Goal: Information Seeking & Learning: Check status

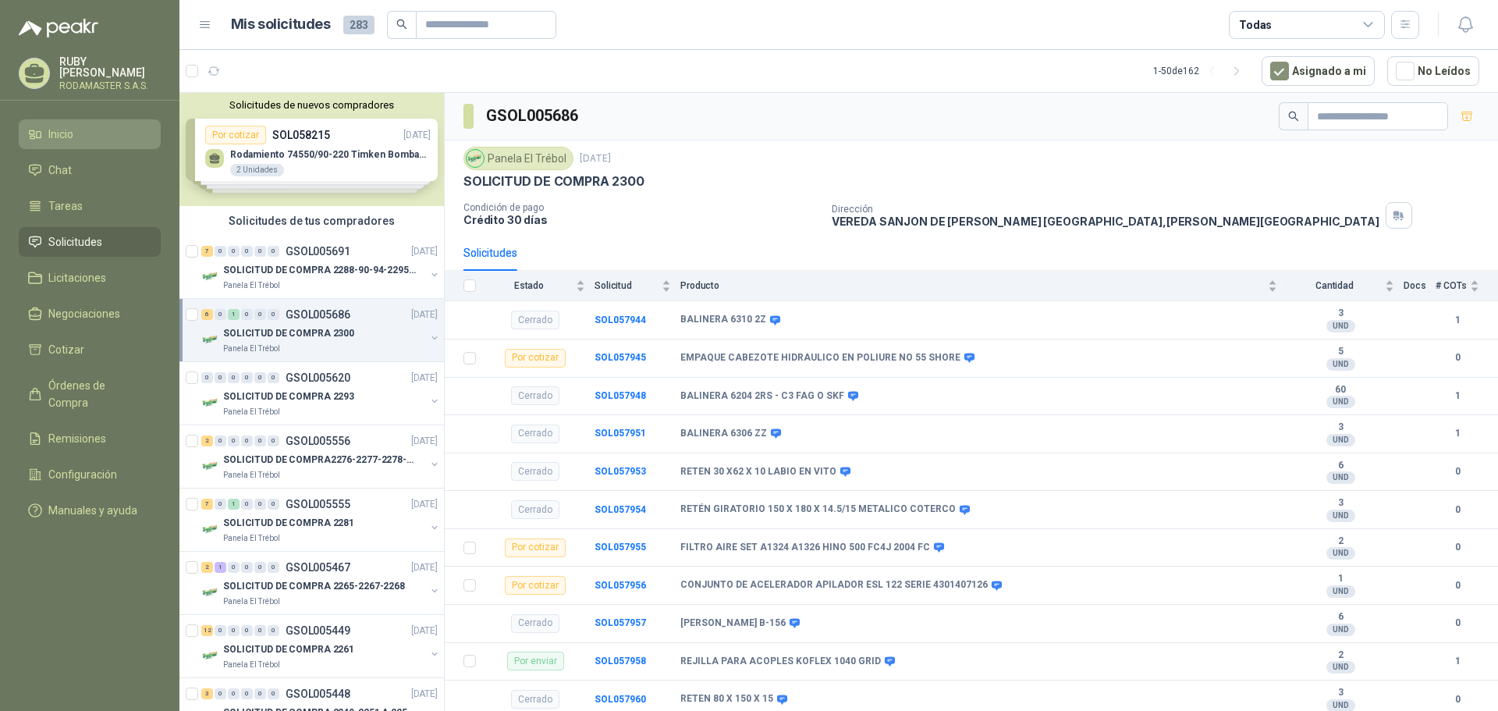
click at [76, 133] on li "Inicio" at bounding box center [89, 134] width 123 height 17
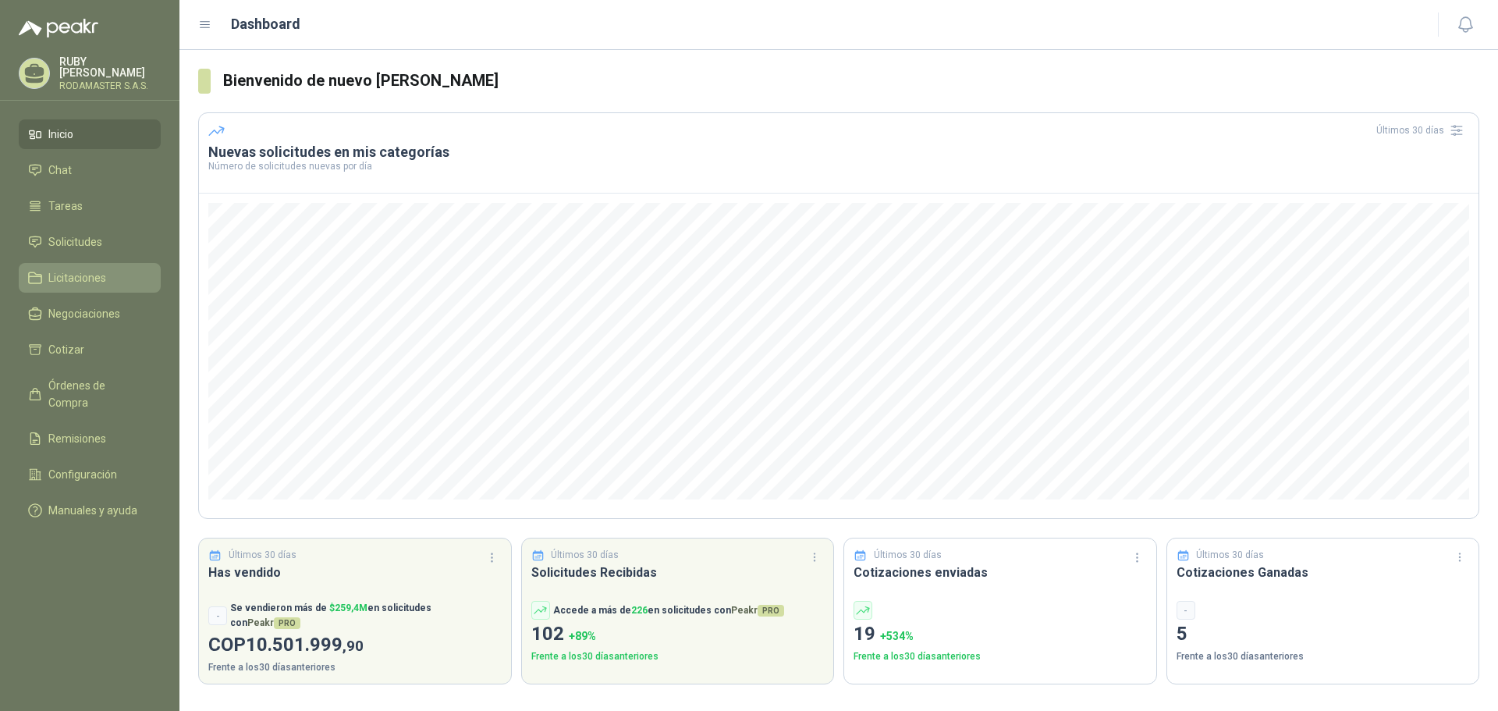
click at [64, 263] on link "Licitaciones" at bounding box center [90, 278] width 142 height 30
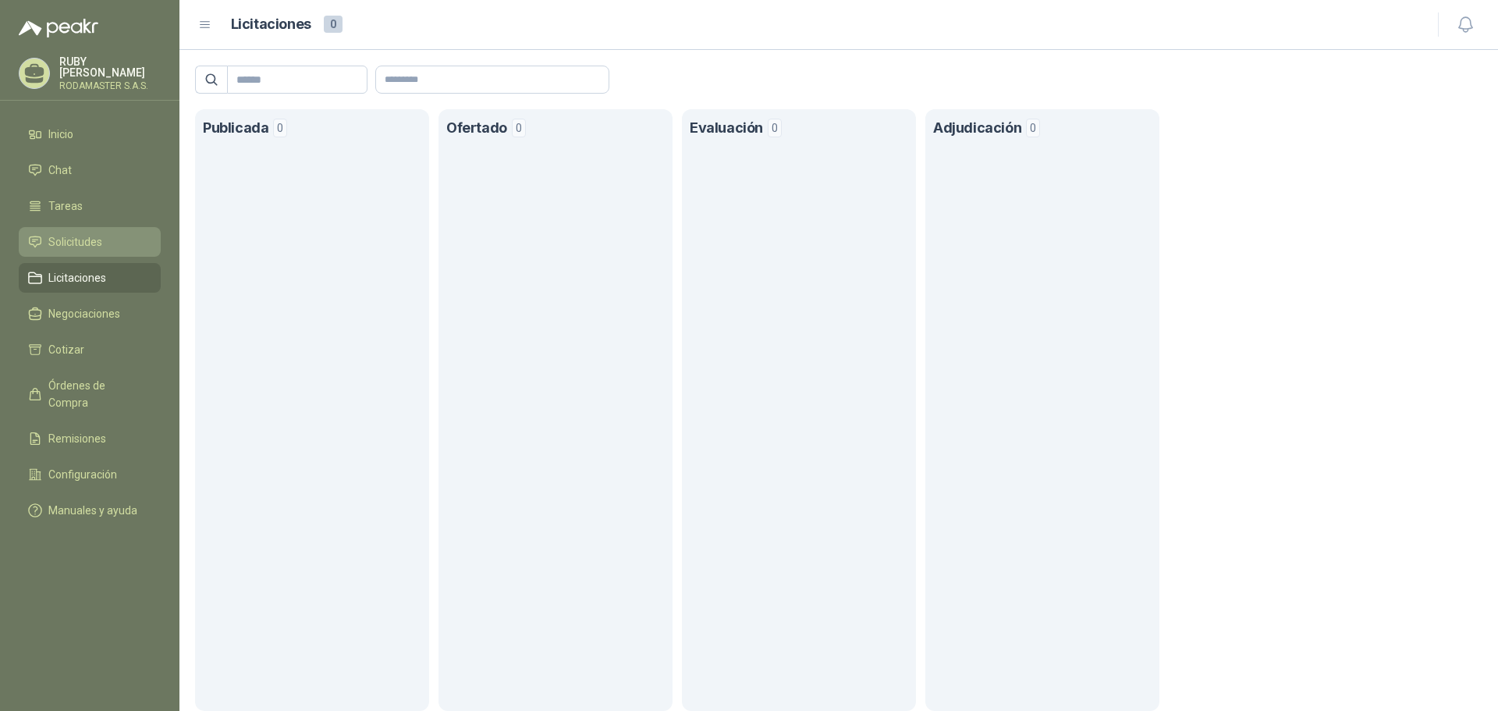
click at [64, 239] on span "Solicitudes" at bounding box center [75, 241] width 54 height 17
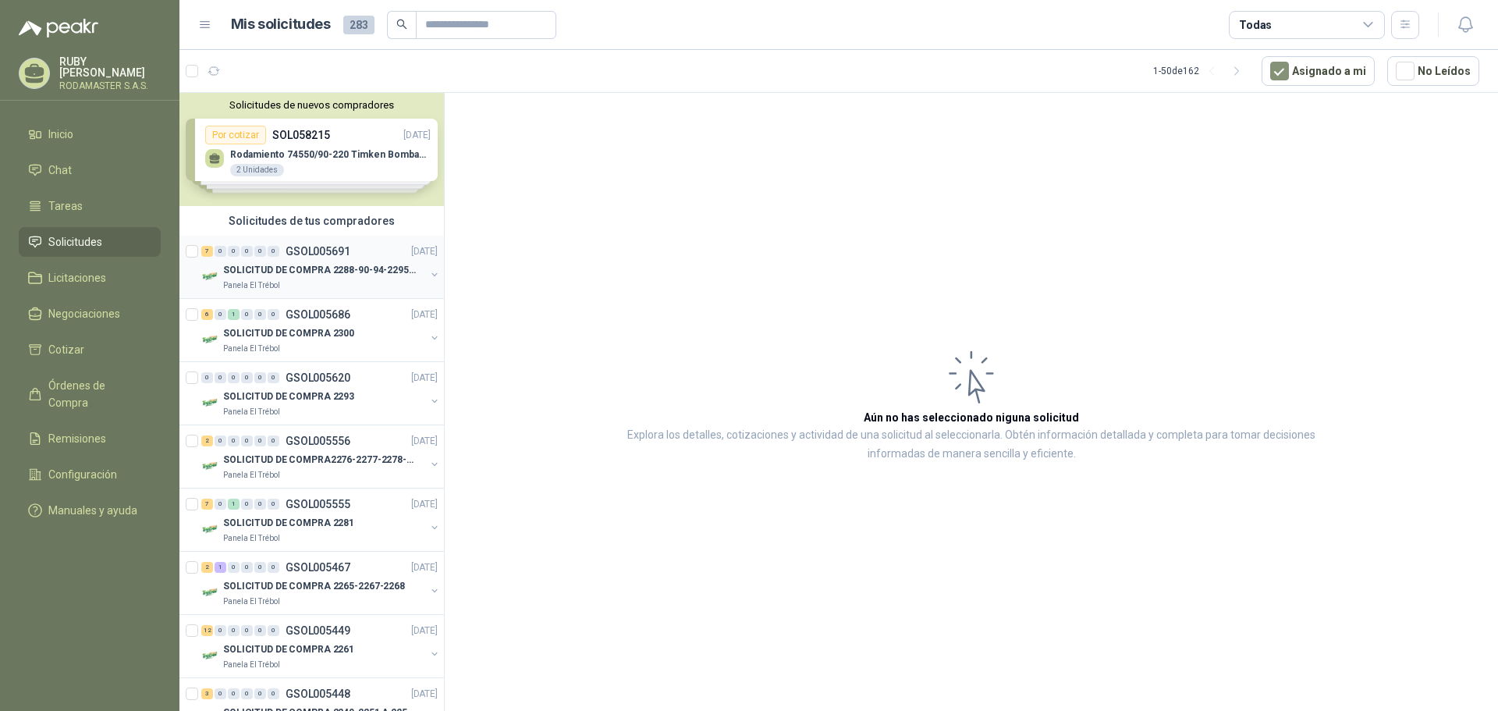
click at [316, 267] on p "SOLICITUD DE COMPRA 2288-90-94-2295-96-2301-02-04" at bounding box center [320, 270] width 194 height 15
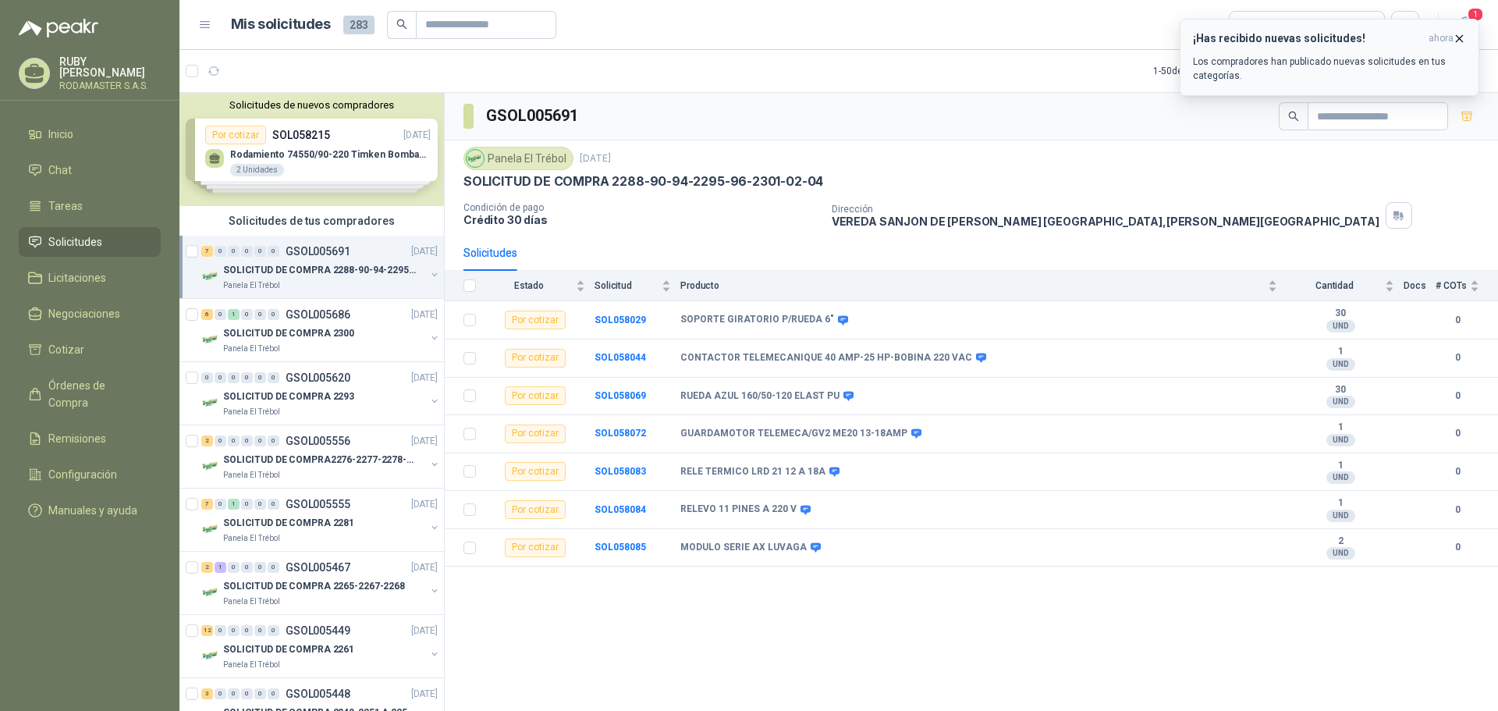
click at [1293, 71] on p "Los compradores han publicado nuevas solicitudes en tus categorías." at bounding box center [1329, 69] width 273 height 28
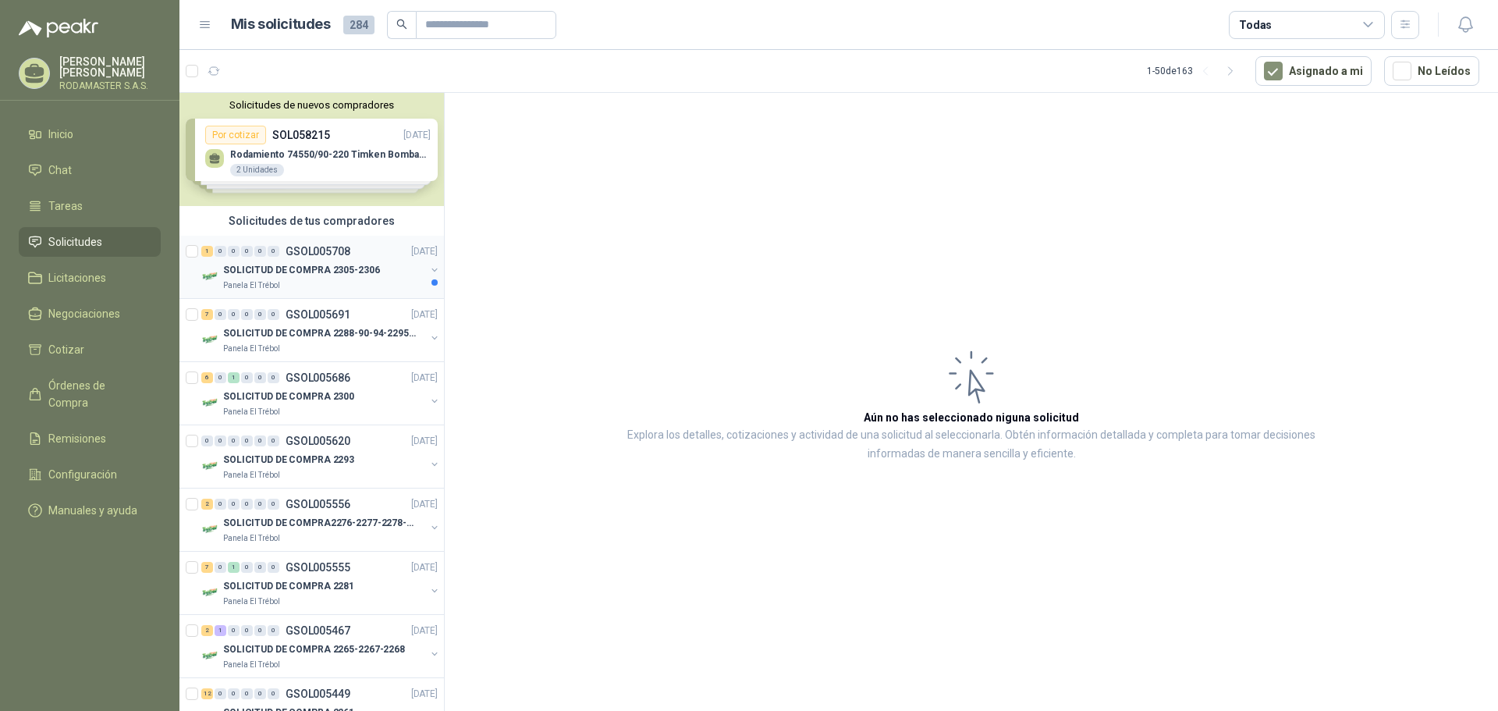
click at [298, 255] on p "GSOL005708" at bounding box center [318, 251] width 65 height 11
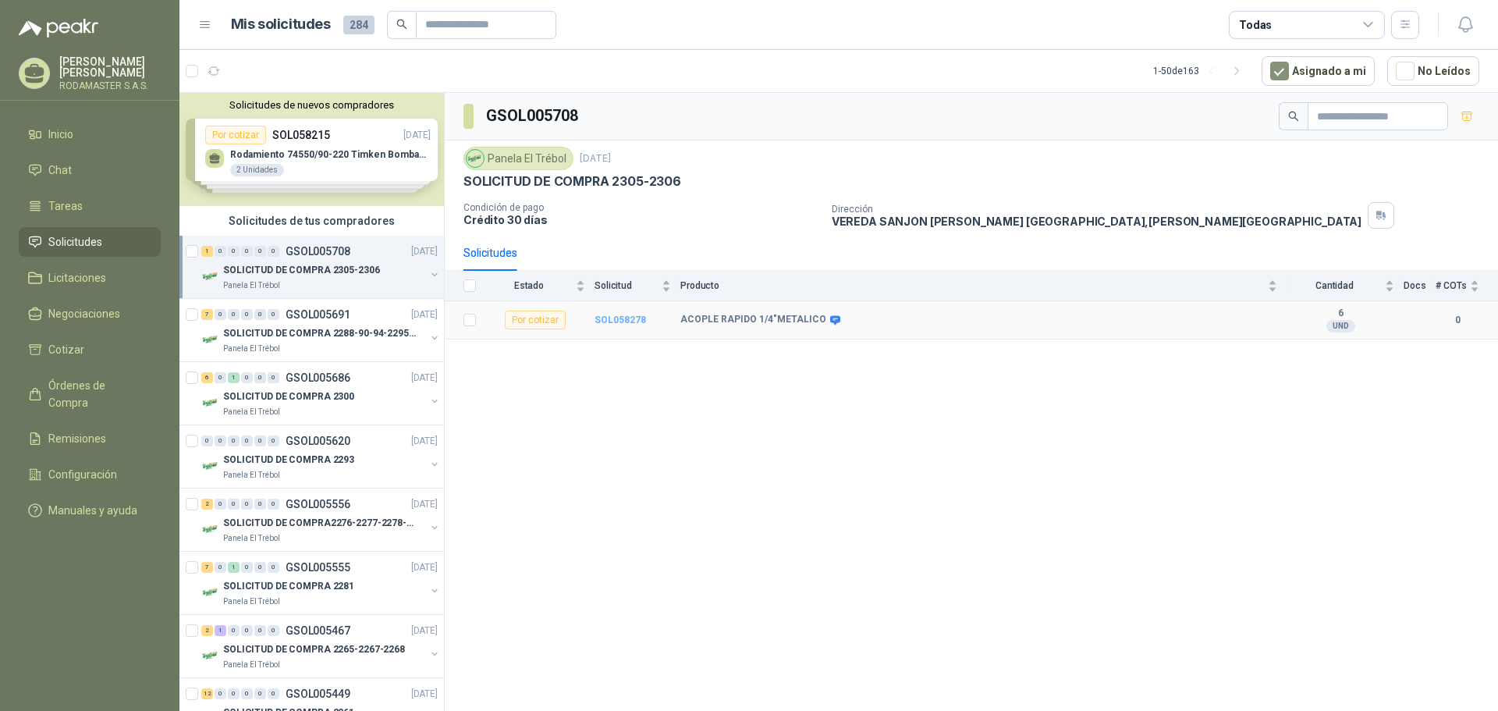
click at [622, 318] on b "SOL058278" at bounding box center [619, 319] width 51 height 11
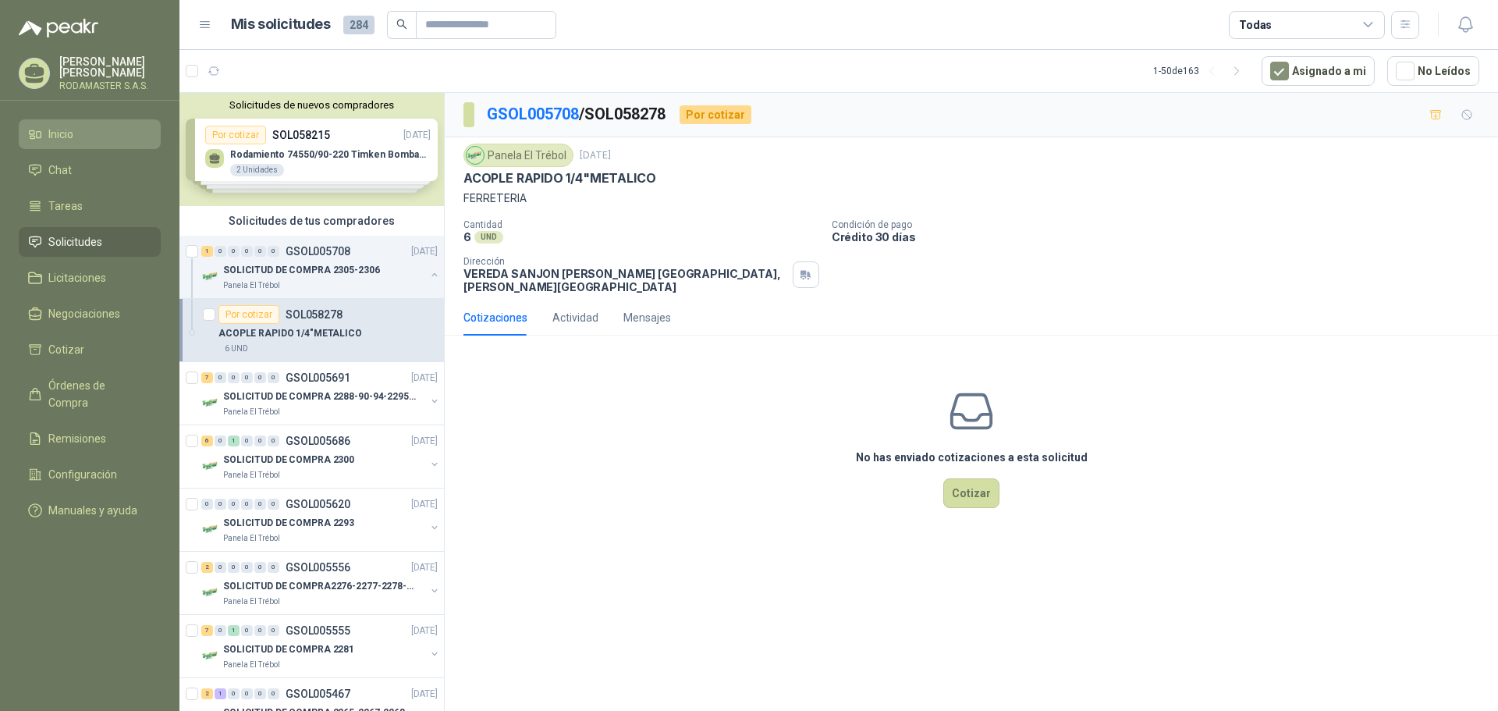
click at [77, 134] on li "Inicio" at bounding box center [89, 134] width 123 height 17
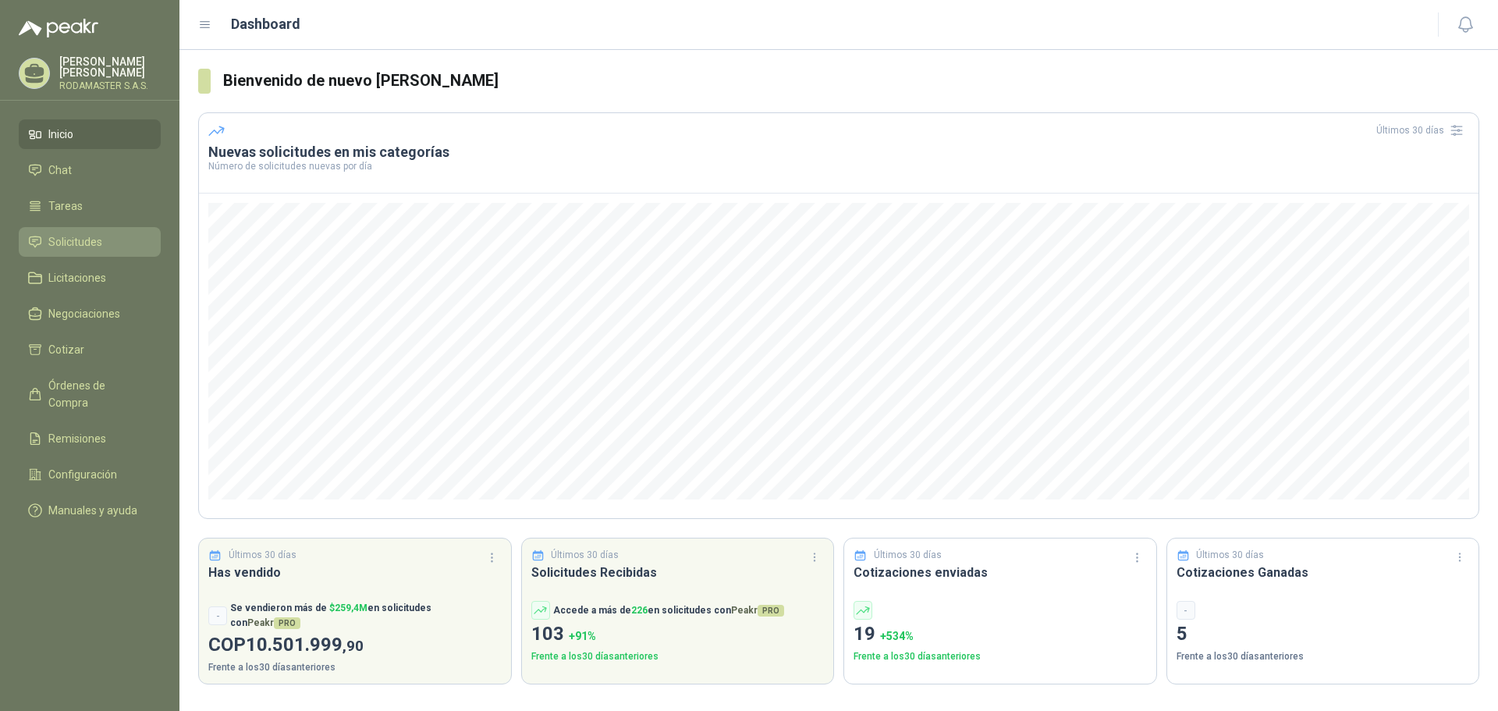
click at [56, 252] on link "Solicitudes" at bounding box center [90, 242] width 142 height 30
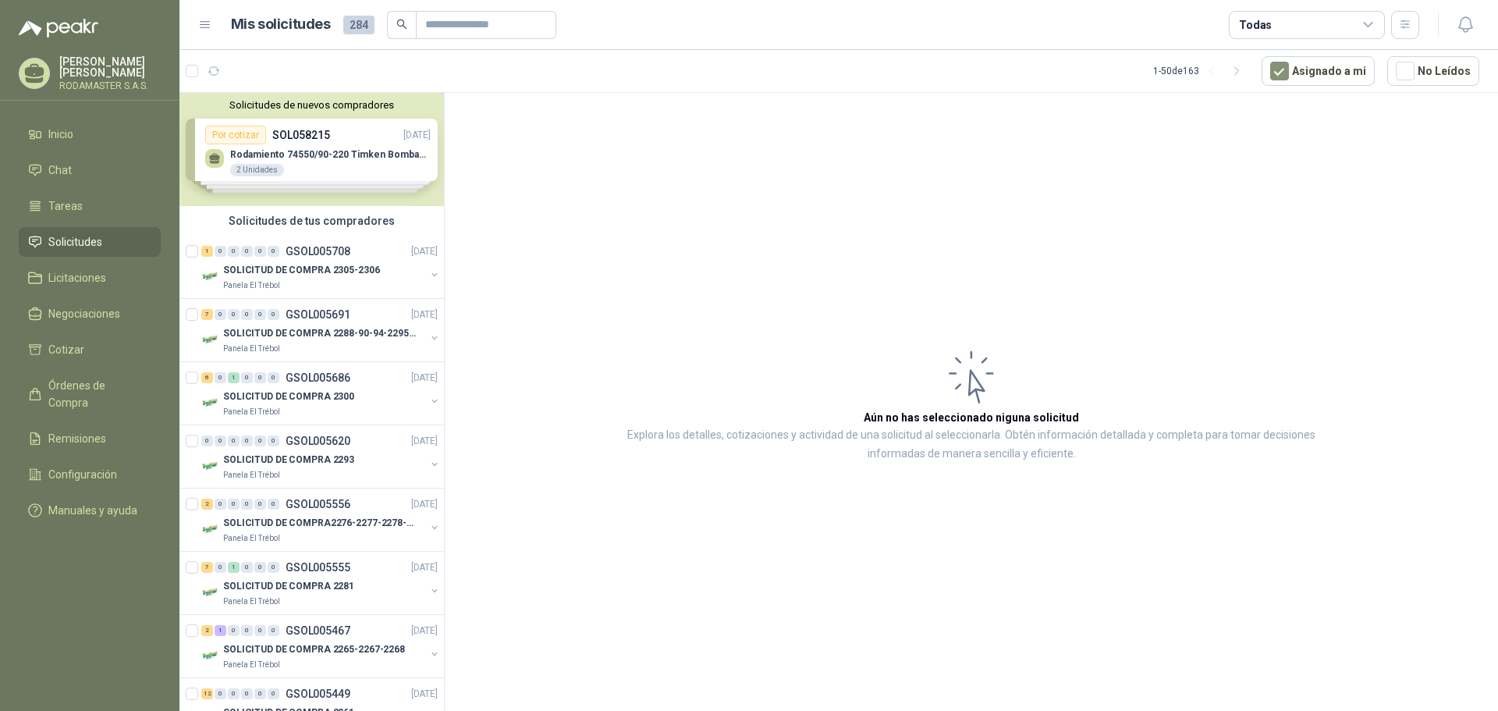
click at [282, 151] on div "Solicitudes de nuevos compradores Por cotizar SOL058215 [DATE] Rodamiento 74550…" at bounding box center [311, 149] width 264 height 113
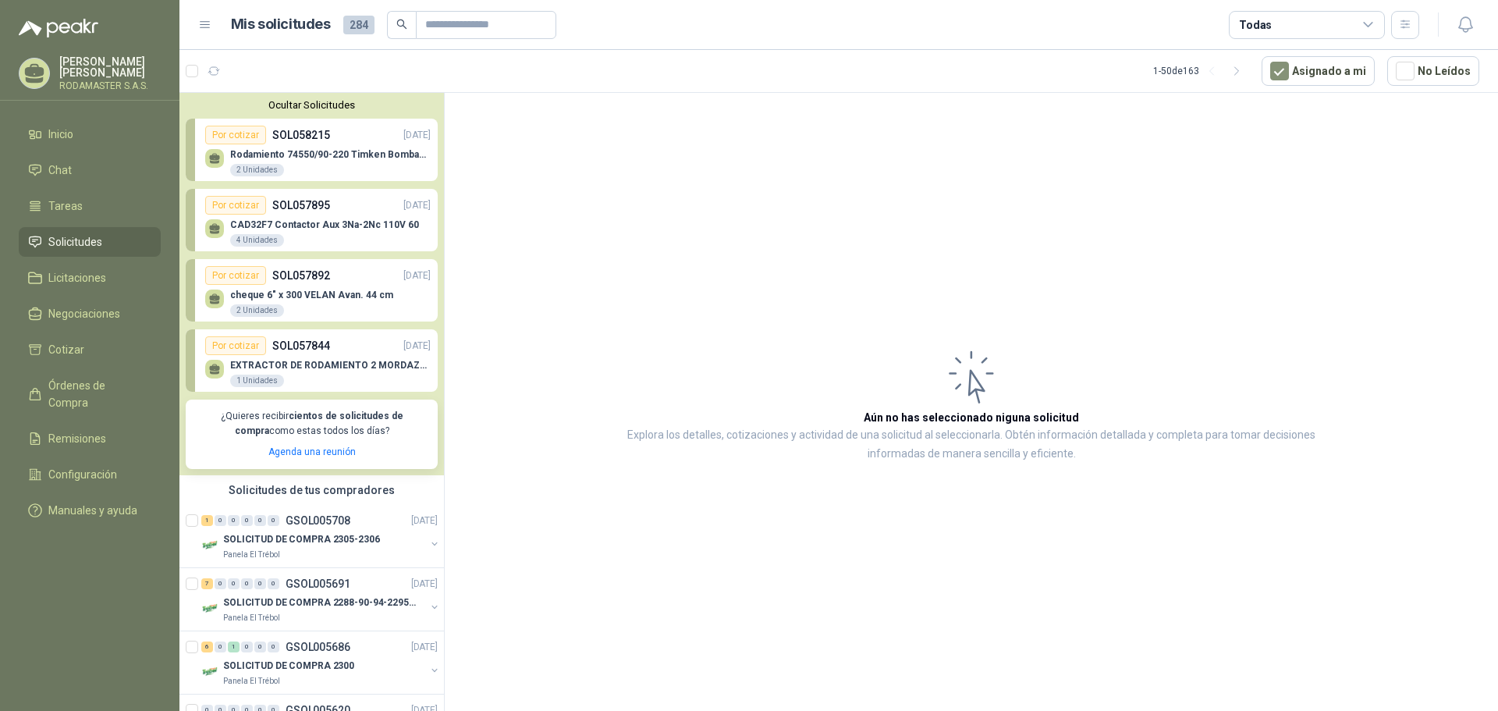
click at [282, 151] on p "Rodamiento 74550/90-220 Timken BombaVG40" at bounding box center [330, 154] width 201 height 11
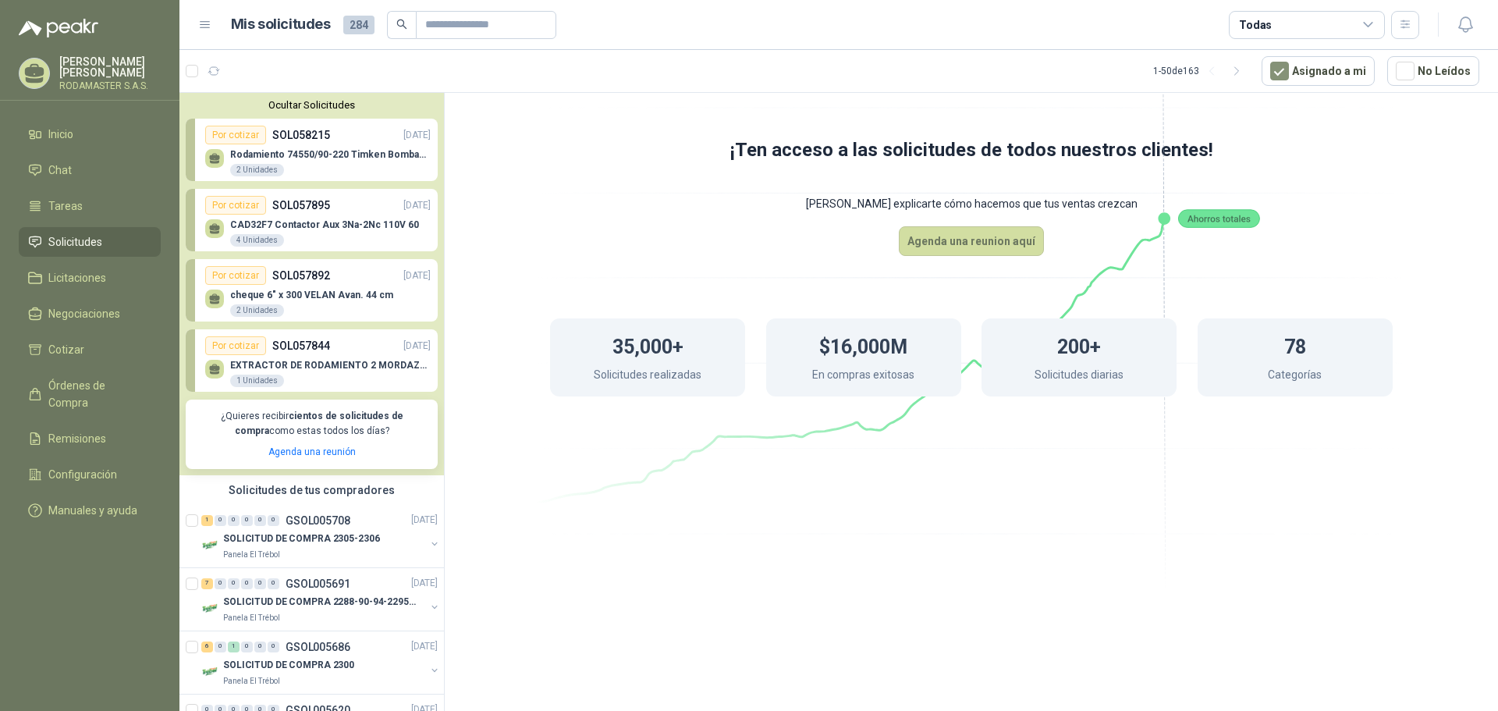
click at [232, 124] on link "Por cotizar SOL058215 [DATE] Rodamiento 74550/90-220 Timken BombaVG40 2 Unidades" at bounding box center [312, 150] width 252 height 62
click at [236, 137] on div "Por cotizar" at bounding box center [235, 135] width 61 height 19
click at [325, 159] on p "Rodamiento 74550/90-220 Timken BombaVG40" at bounding box center [330, 154] width 201 height 11
